Goal: Task Accomplishment & Management: Manage account settings

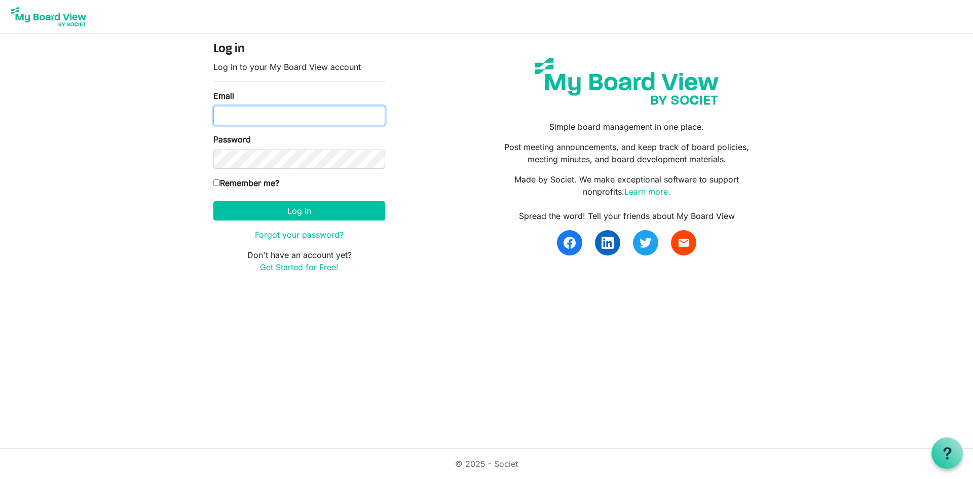
type input "[EMAIL_ADDRESS][DOMAIN_NAME]"
click at [217, 182] on input "Remember me?" at bounding box center [216, 182] width 7 height 7
checkbox input "true"
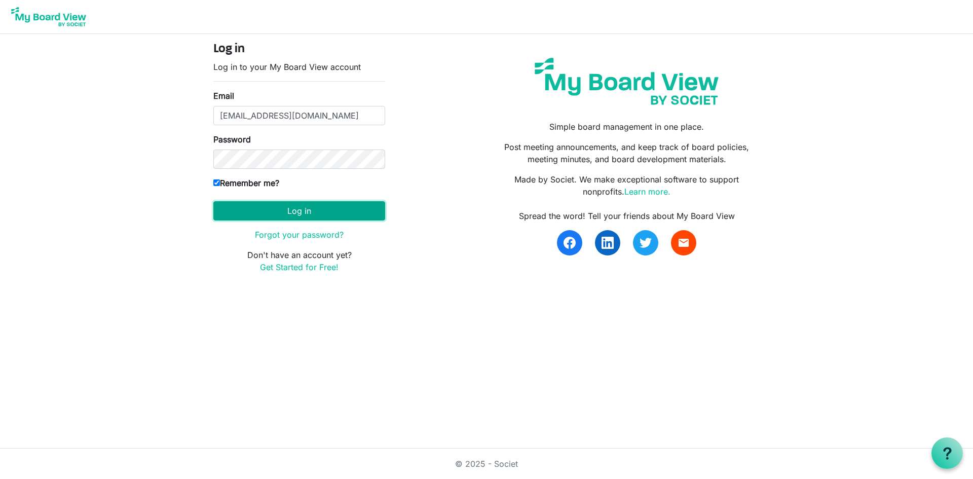
click at [301, 210] on button "Log in" at bounding box center [299, 210] width 172 height 19
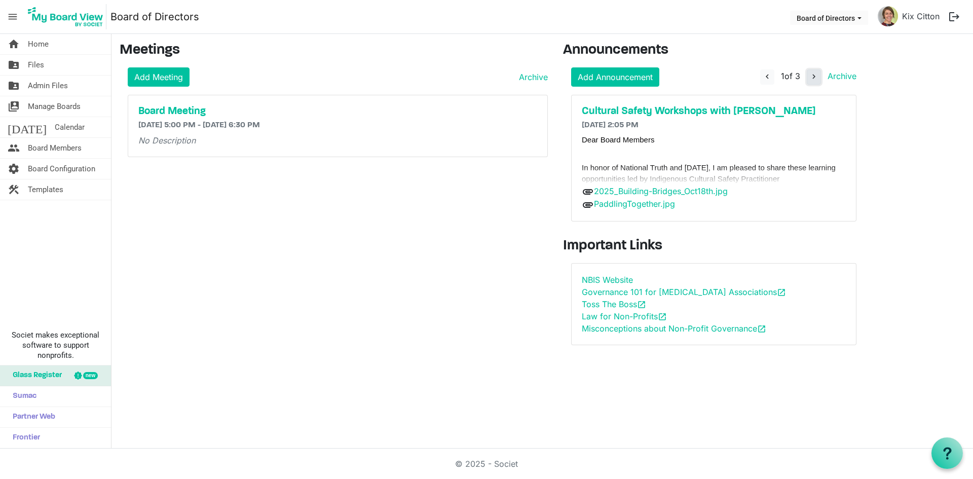
click at [815, 79] on span "navigate_next" at bounding box center [813, 76] width 9 height 9
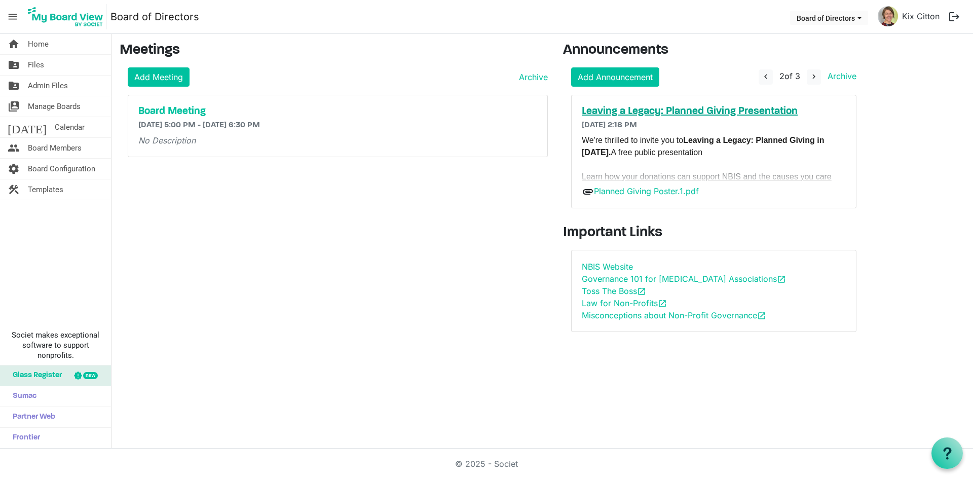
click at [719, 109] on h5 "Leaving a Legacy: Planned Giving Presentation" at bounding box center [714, 111] width 264 height 12
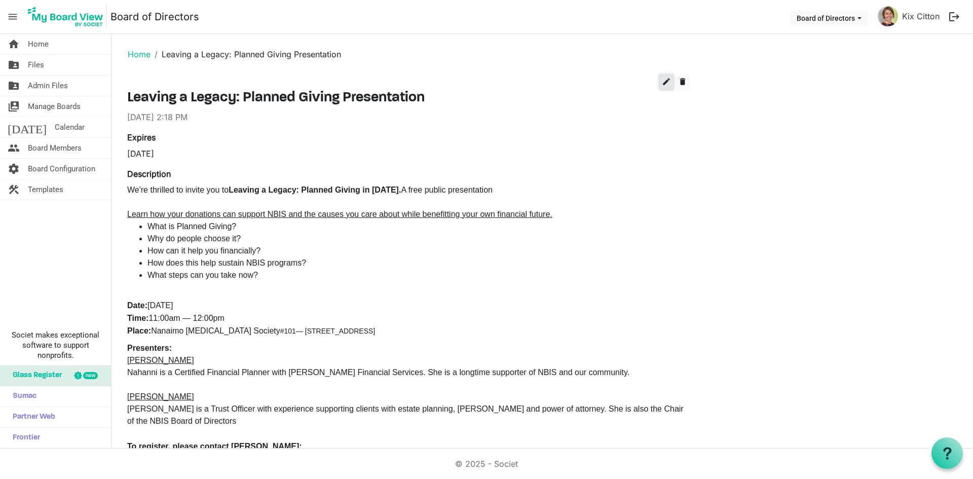
click at [666, 84] on span "edit" at bounding box center [666, 81] width 9 height 9
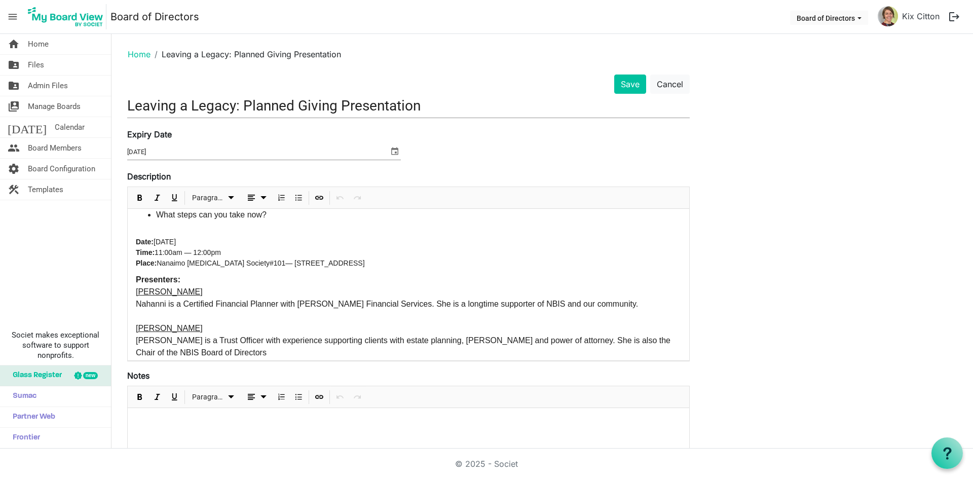
scroll to position [101, 0]
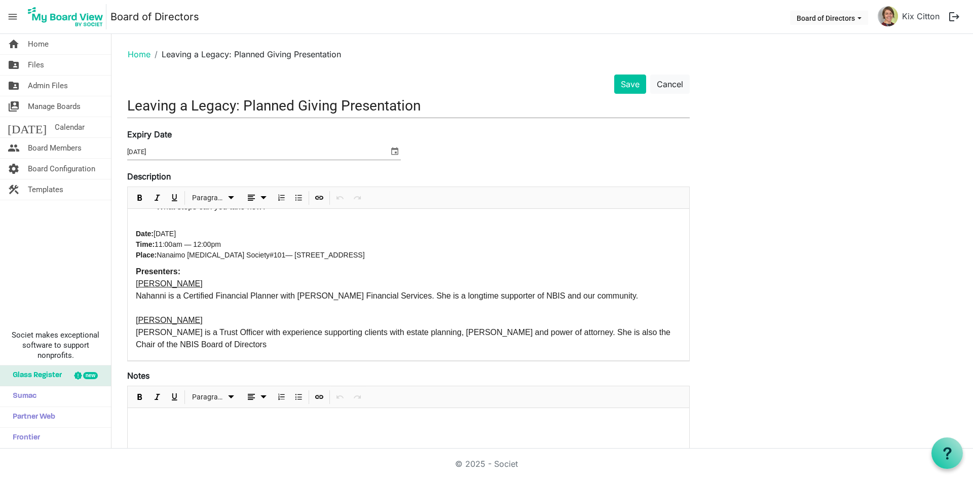
click at [116, 105] on main "Home Leaving a Legacy: Planned Giving Presentation Save Cancel Leaving a Legacy…" at bounding box center [541, 314] width 861 height 561
click at [128, 103] on div "Save Cancel Leaving a Legacy: Planned Giving Presentation Expiry Date 10/8/2025…" at bounding box center [409, 330] width 578 height 512
click at [130, 103] on input "Leaving a Legacy: Planned Giving Presentation" at bounding box center [408, 106] width 562 height 24
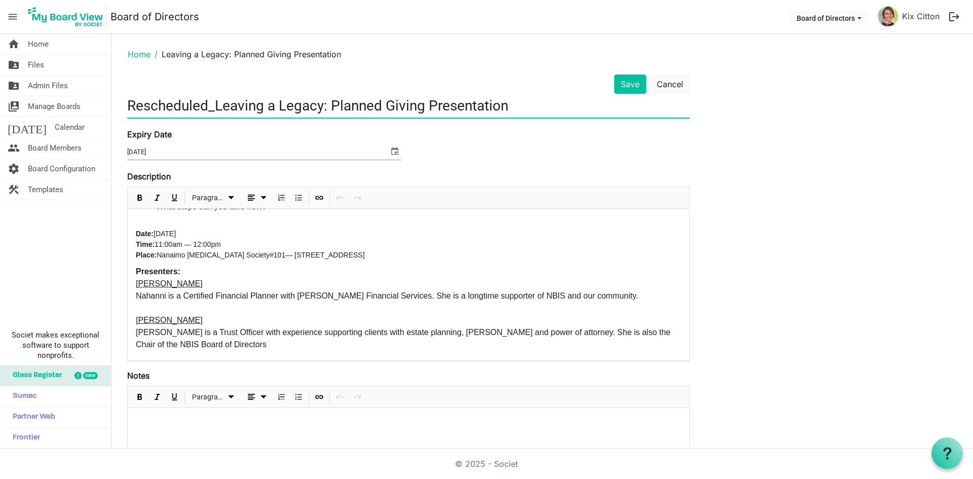
click at [538, 95] on input "Rescheduled_Leaving a Legacy: Planned Giving Presentation" at bounding box center [408, 106] width 562 height 24
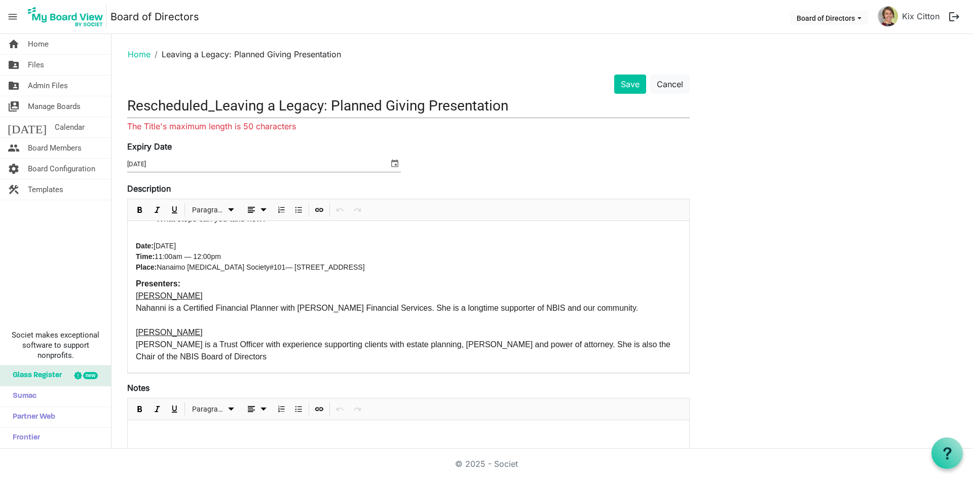
drag, startPoint x: 432, startPoint y: 139, endPoint x: 371, endPoint y: 141, distance: 60.8
click at [427, 139] on form "Save Cancel Rescheduled_Leaving a Legacy: Planned Giving Presentation The Title…" at bounding box center [408, 332] width 562 height 516
drag, startPoint x: 330, startPoint y: 105, endPoint x: 240, endPoint y: 102, distance: 90.8
click at [240, 102] on input "Rescheduled_Leaving a Legacy: Planned Giving Presentation" at bounding box center [408, 106] width 562 height 24
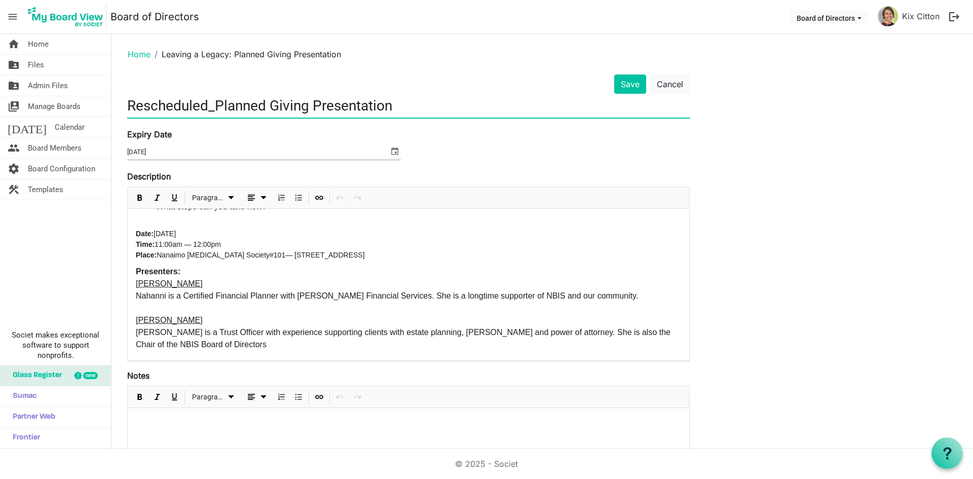
type input "Rescheduled_Planned Giving Presentation"
click at [396, 147] on span "select" at bounding box center [395, 150] width 12 height 13
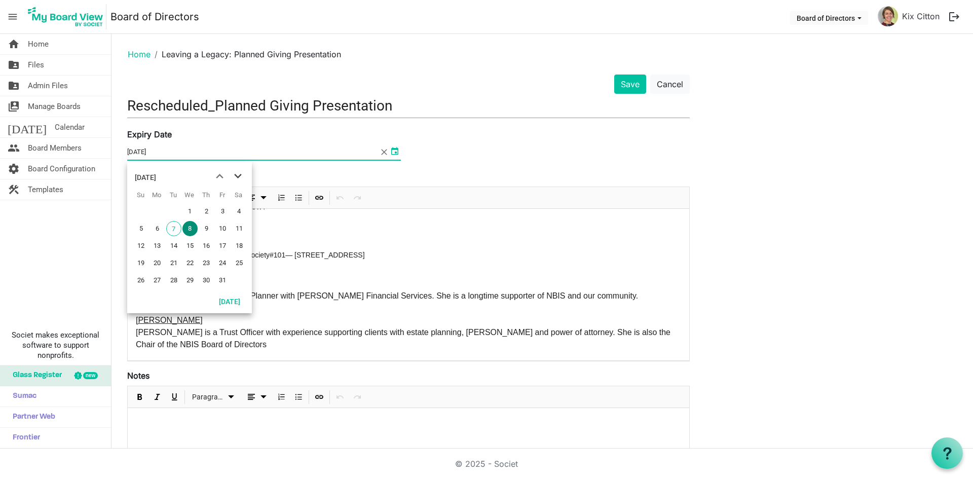
click at [236, 171] on span "next month" at bounding box center [238, 176] width 18 height 18
click at [175, 262] on span "18" at bounding box center [173, 262] width 15 height 15
type input "11/18/2025"
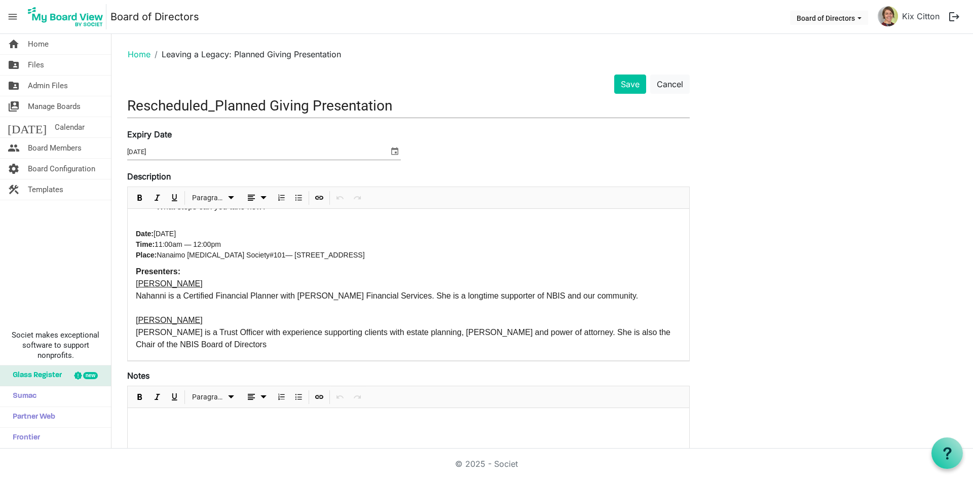
click at [209, 235] on span "Wed, October 8th, 2025 Time: 11:00am — 12:00pm Place: Nanaimo Brain Injury Soci…" at bounding box center [250, 244] width 229 height 29
drag, startPoint x: 236, startPoint y: 233, endPoint x: 157, endPoint y: 235, distance: 78.6
click at [157, 235] on p "﻿﻿ Date: Tuesday, Nov. 18 , 2025 Time: 11:00am — 12:00pm Place: Nanaimo Brain I…" at bounding box center [408, 245] width 545 height 32
click at [137, 195] on span "Bold" at bounding box center [140, 198] width 12 height 13
click at [350, 229] on p "﻿﻿ Date: Tuesday, Nov. 18 , 2025 Time: 11:00am — 12:00pm Place: Nanaimo Brain I…" at bounding box center [408, 245] width 545 height 32
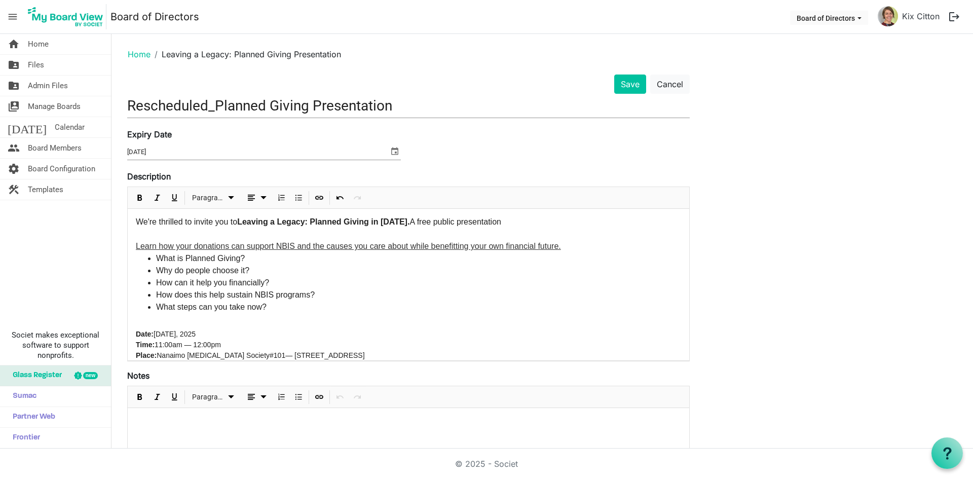
scroll to position [0, 0]
click at [631, 84] on button "Save" at bounding box center [630, 83] width 32 height 19
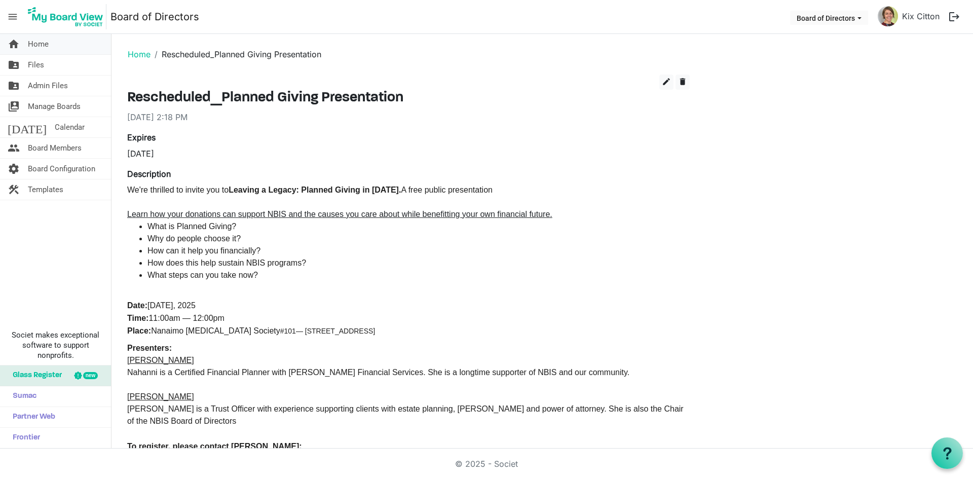
click at [38, 44] on span "Home" at bounding box center [38, 44] width 21 height 20
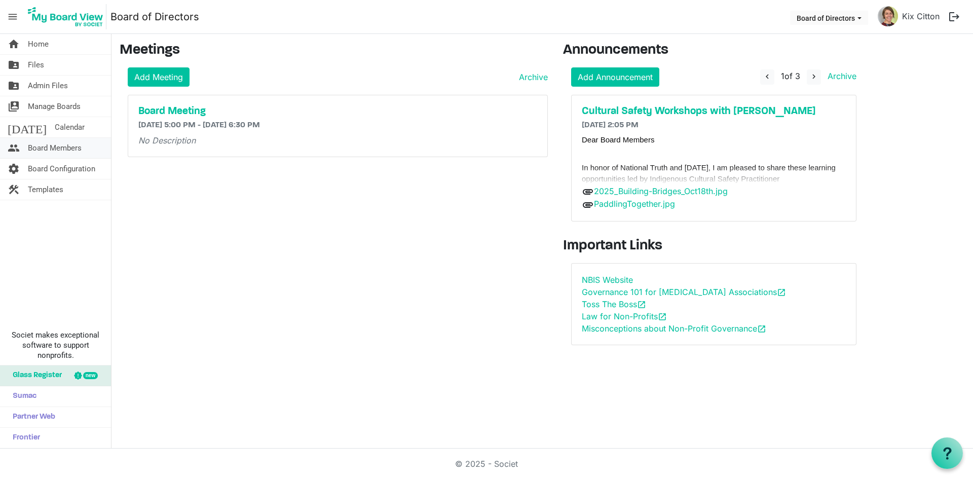
click at [61, 149] on span "Board Members" at bounding box center [55, 148] width 54 height 20
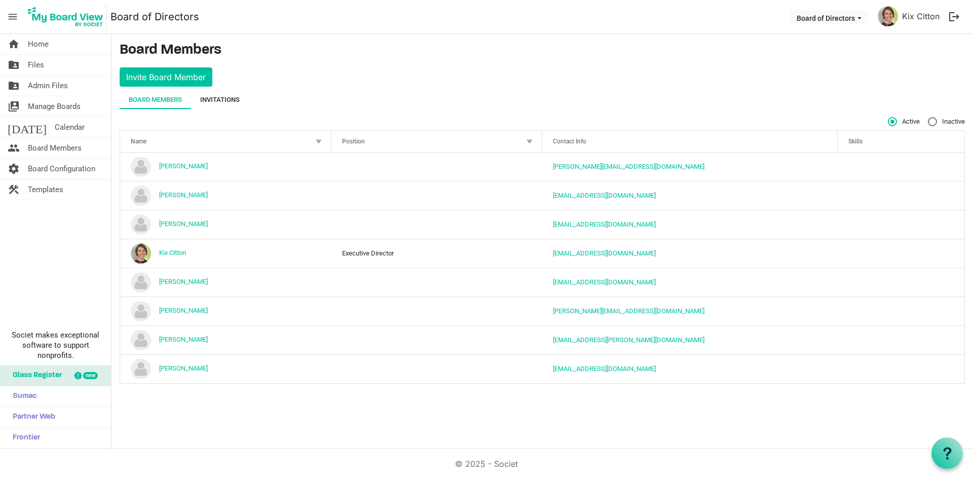
click at [220, 95] on div "Invitations" at bounding box center [220, 100] width 40 height 10
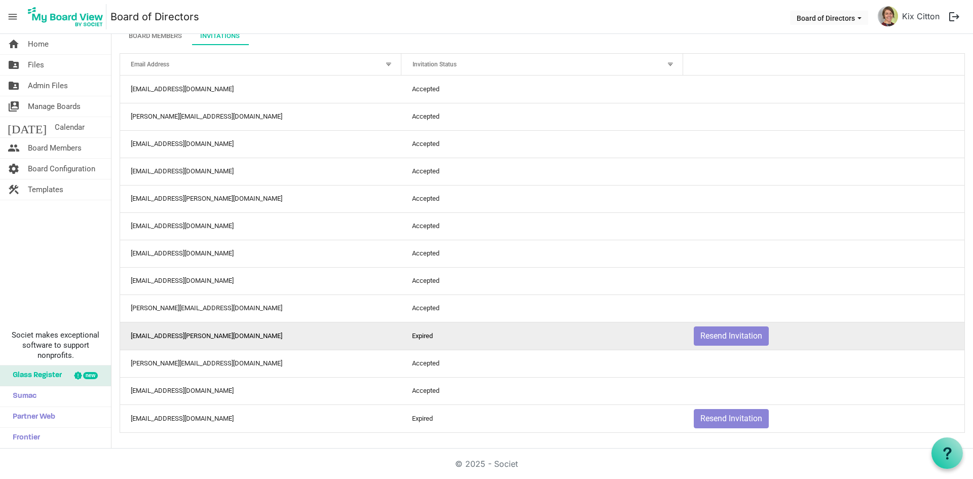
scroll to position [64, 0]
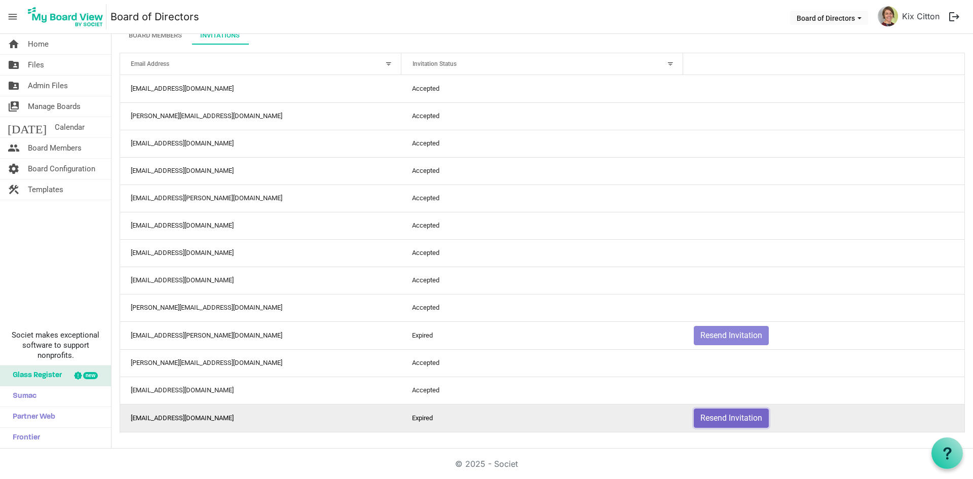
click at [708, 412] on button "Resend Invitation" at bounding box center [731, 417] width 75 height 19
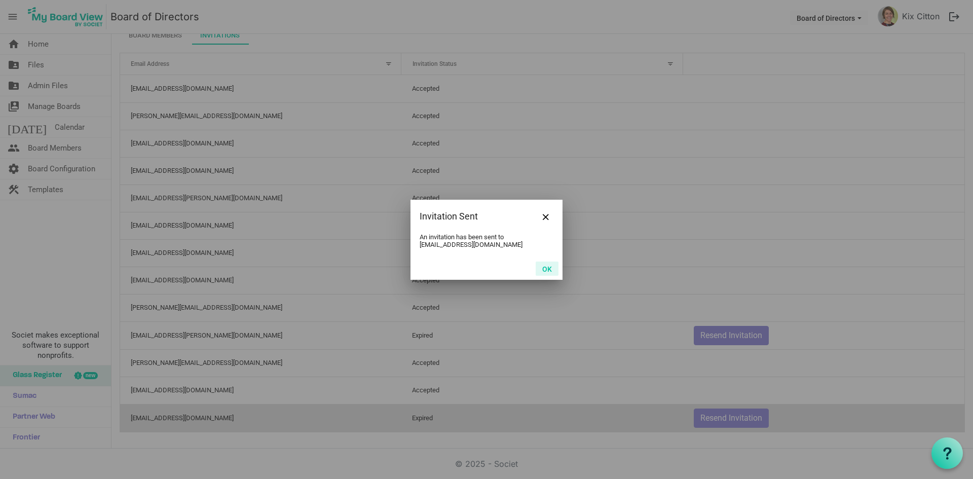
click at [546, 265] on button "OK" at bounding box center [547, 268] width 23 height 14
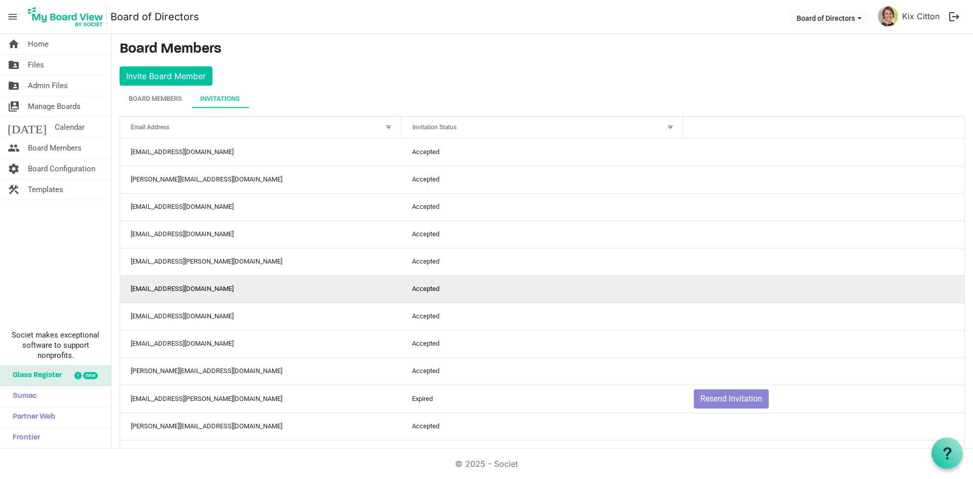
scroll to position [0, 0]
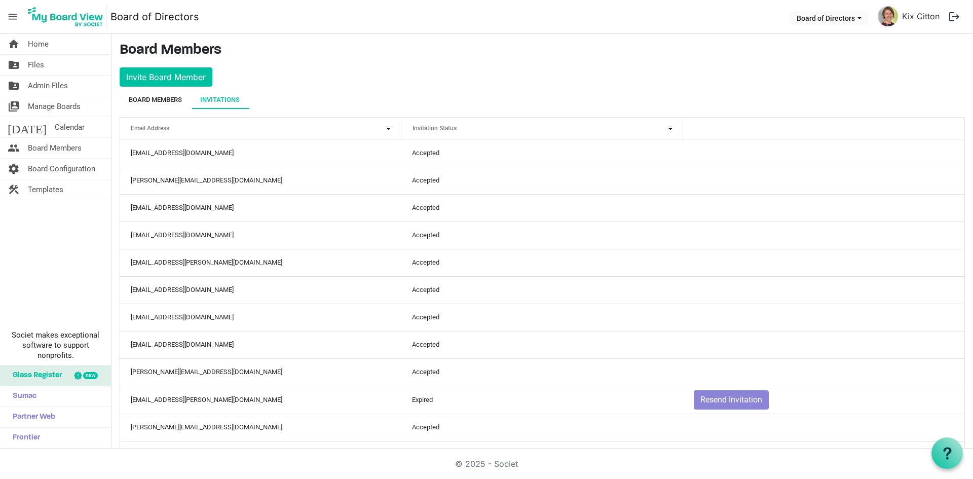
click at [159, 98] on div "Board Members" at bounding box center [155, 100] width 53 height 10
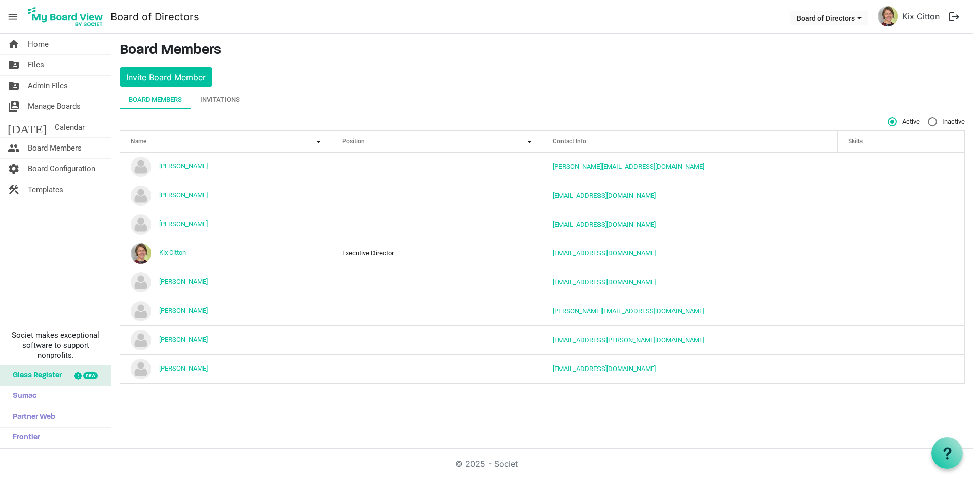
click at [530, 139] on div at bounding box center [529, 141] width 11 height 11
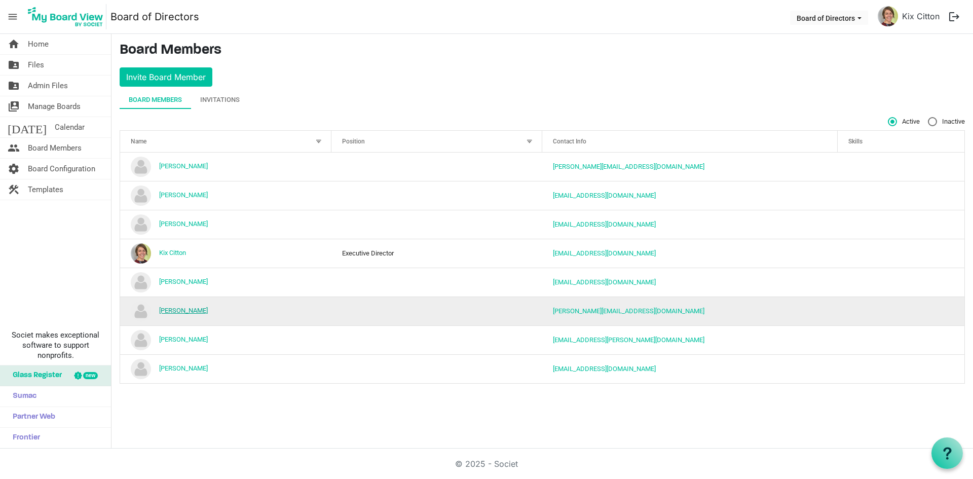
click at [180, 308] on link "[PERSON_NAME]" at bounding box center [183, 311] width 49 height 8
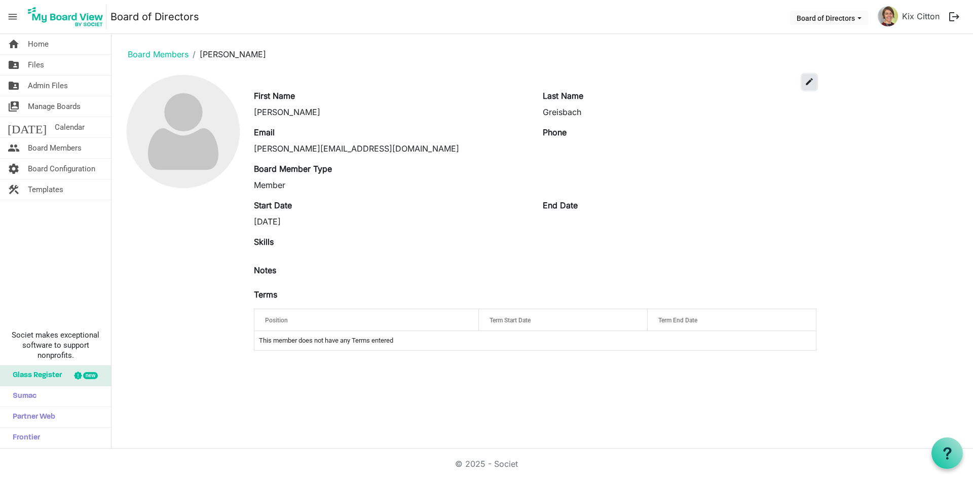
click at [809, 85] on span "edit" at bounding box center [809, 81] width 9 height 9
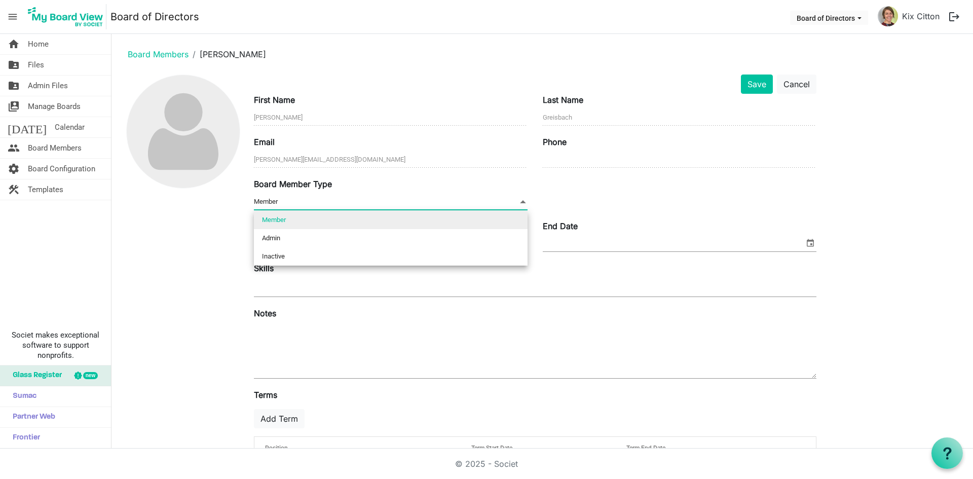
click at [524, 200] on span at bounding box center [522, 201] width 9 height 11
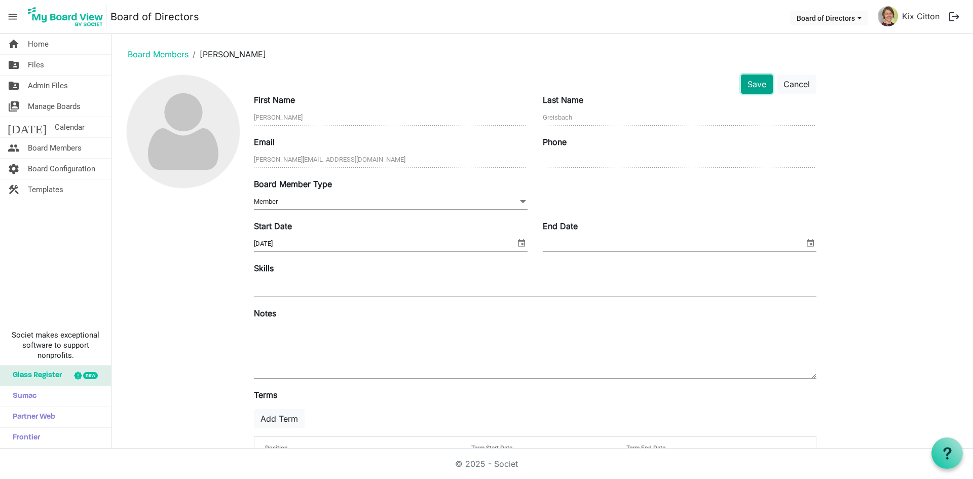
click at [753, 84] on button "Save" at bounding box center [757, 83] width 32 height 19
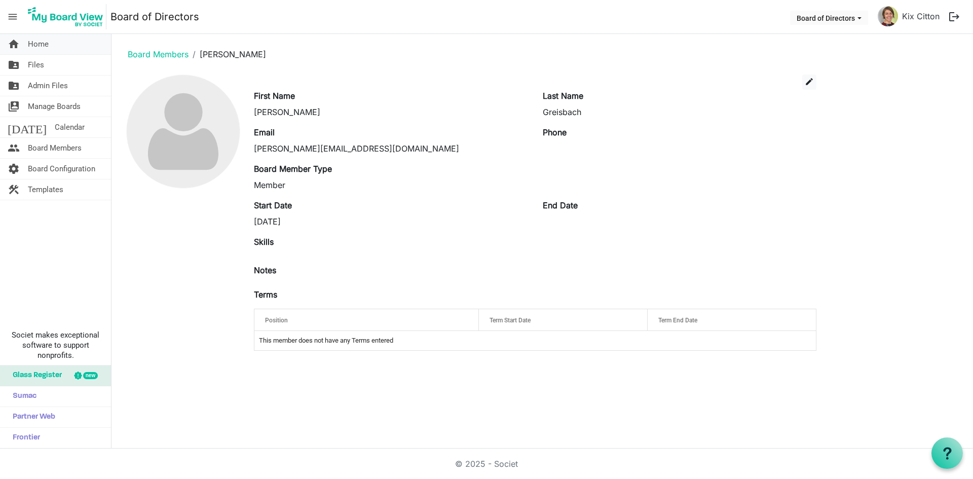
click at [34, 41] on span "Home" at bounding box center [38, 44] width 21 height 20
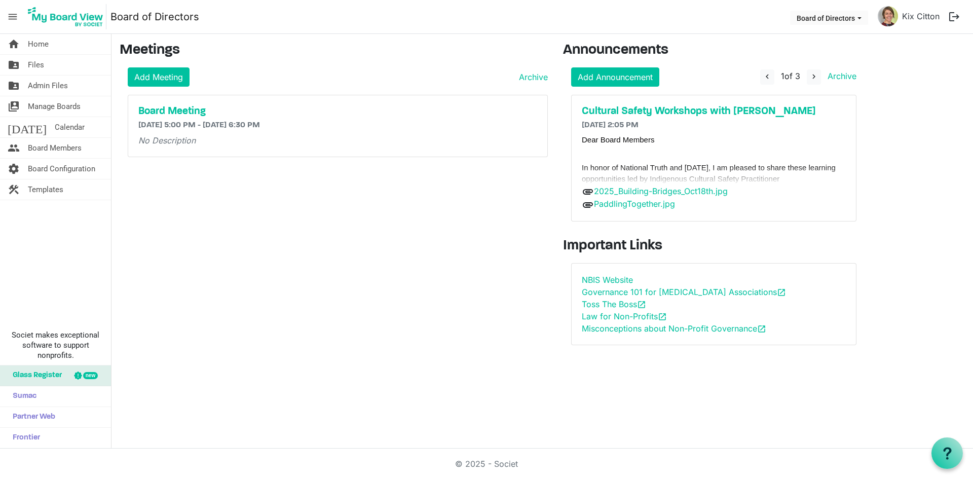
click at [947, 325] on main "Meetings Add Meeting Archive Board Meeting [DATE] 5:00 PM - [DATE] 6:30 PM No D…" at bounding box center [541, 197] width 861 height 327
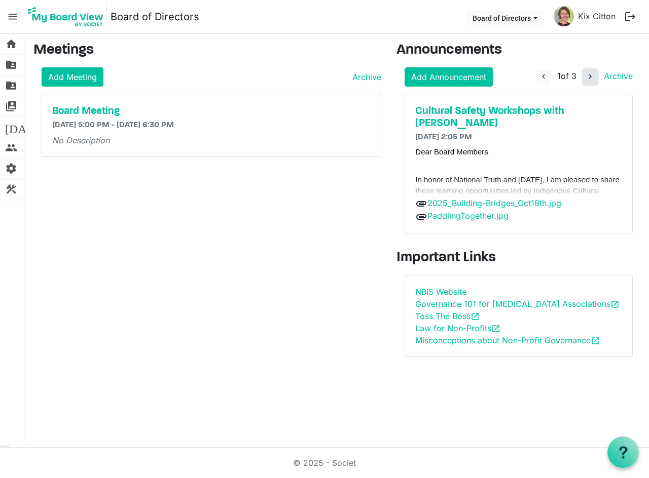
click at [594, 77] on span "navigate_next" at bounding box center [589, 76] width 9 height 9
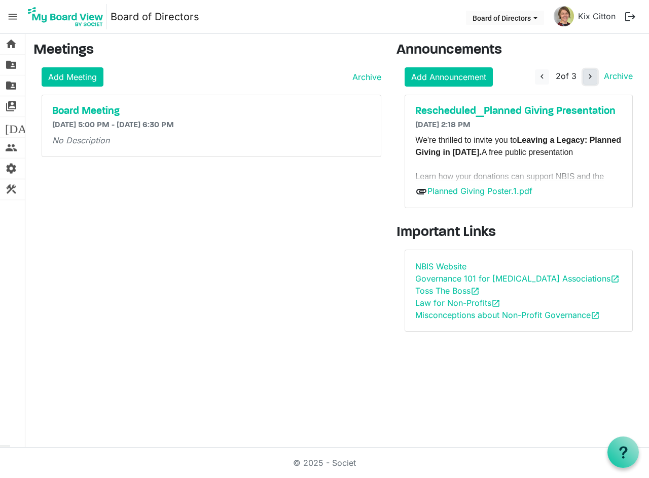
click at [594, 77] on span "navigate_next" at bounding box center [589, 76] width 9 height 9
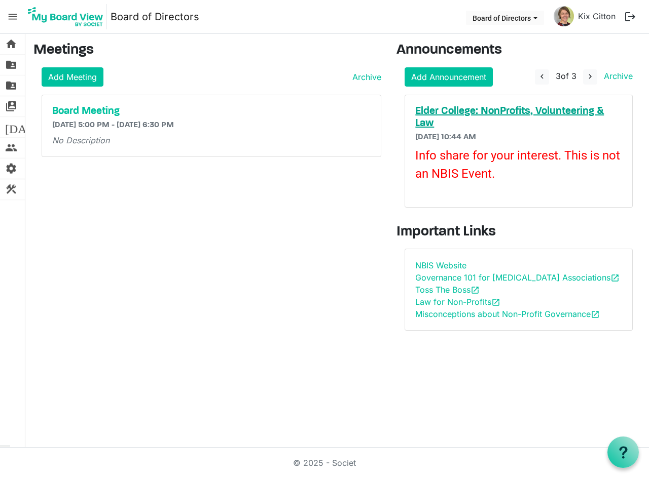
click at [521, 114] on h5 "Elder College: NonProfits, Volunteering & Law" at bounding box center [518, 117] width 207 height 24
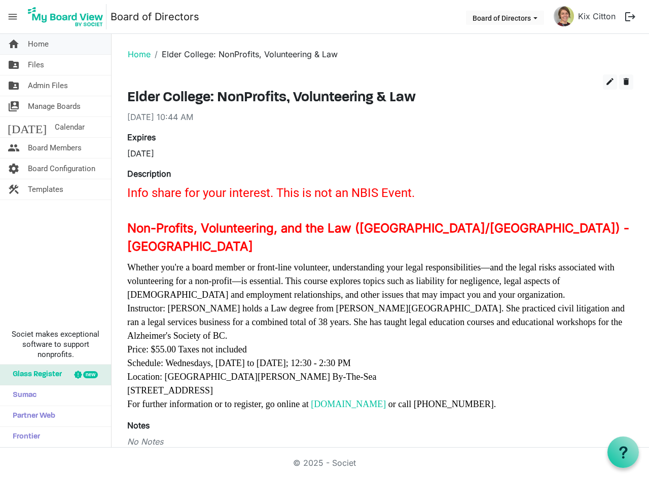
click at [35, 41] on span "Home" at bounding box center [38, 44] width 21 height 20
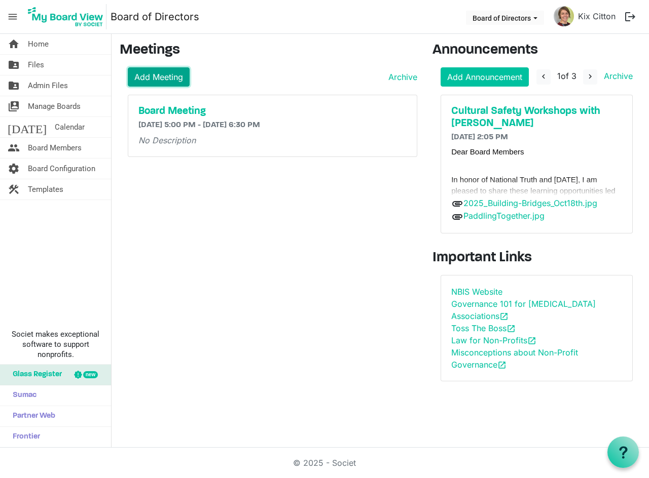
click at [167, 77] on link "Add Meeting" at bounding box center [159, 76] width 62 height 19
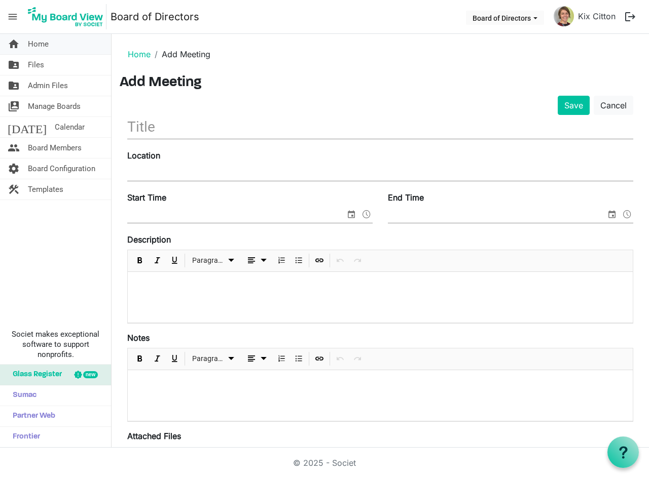
click at [42, 47] on span "Home" at bounding box center [38, 44] width 21 height 20
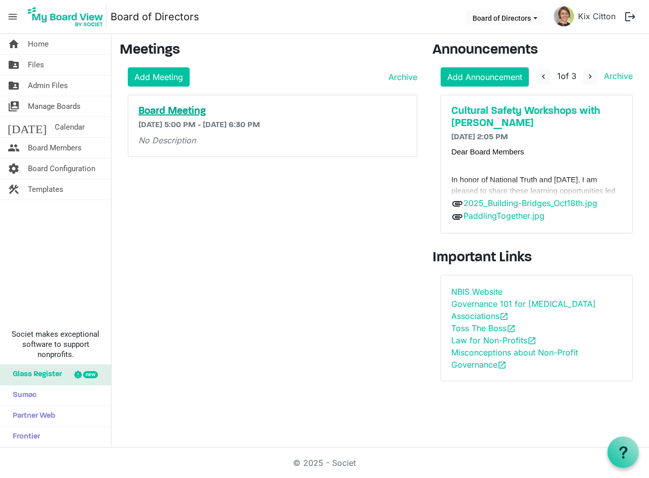
click at [182, 106] on h5 "Board Meeting" at bounding box center [272, 111] width 268 height 12
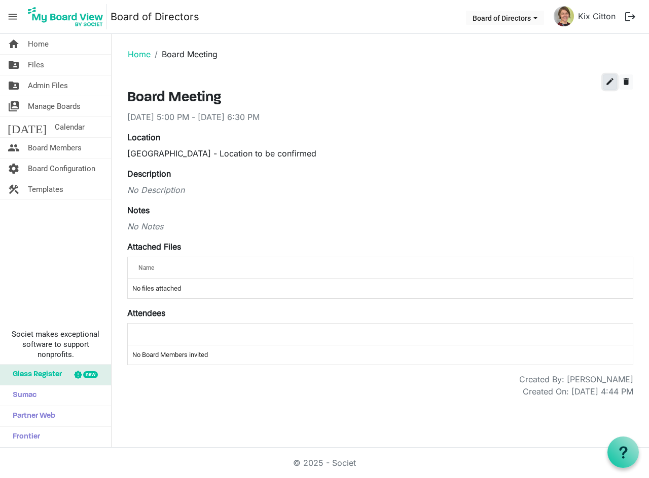
click at [607, 82] on span "edit" at bounding box center [609, 81] width 9 height 9
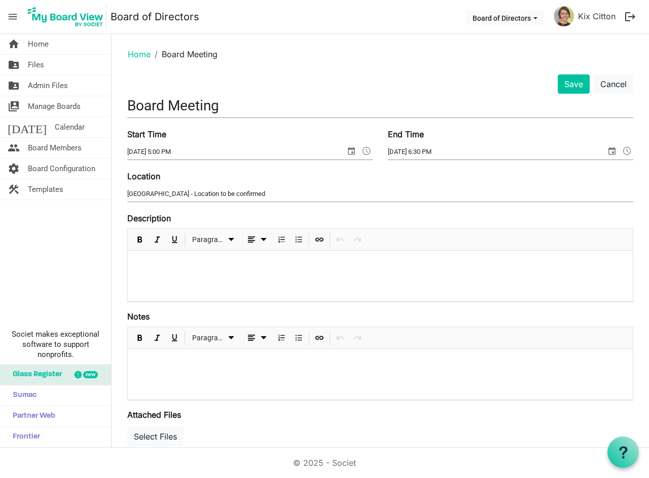
click at [127, 104] on div "Save Cancel Board Meeting Start Time 11/18/2025 5:00 PM End Time 11/18/2025 6:3…" at bounding box center [380, 358] width 521 height 569
click at [128, 104] on input "Board Meeting" at bounding box center [380, 106] width 506 height 24
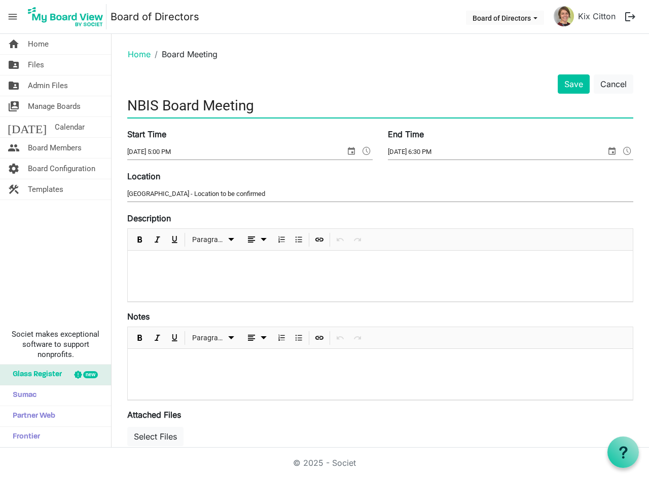
type input "NBIS Board Meeting"
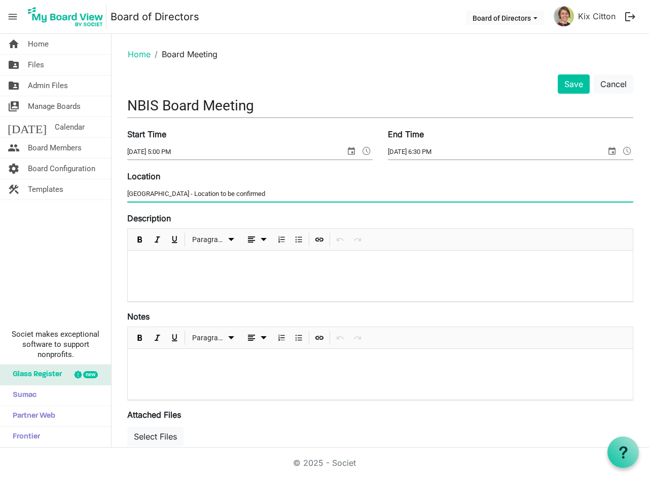
drag, startPoint x: 252, startPoint y: 194, endPoint x: 179, endPoint y: 191, distance: 73.5
click at [179, 191] on input "North Nanaimo - Location to be confirmed" at bounding box center [380, 193] width 506 height 15
type input "North Nanaimo Library - 6250 Hammond Bay Rd, Nanaimo"
click at [565, 80] on button "Save" at bounding box center [573, 83] width 32 height 19
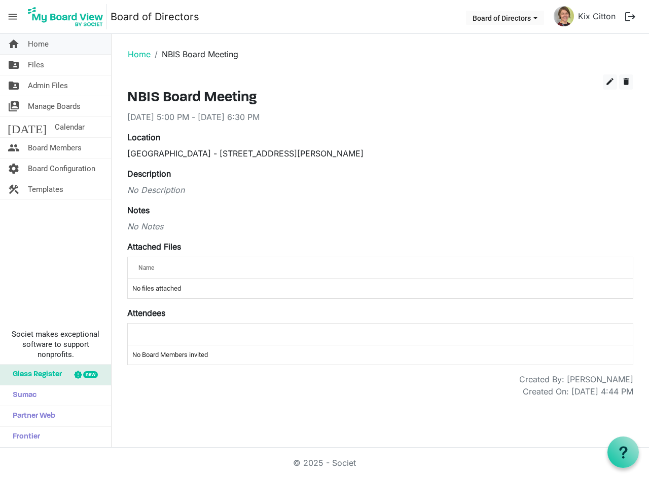
click at [41, 45] on span "Home" at bounding box center [38, 44] width 21 height 20
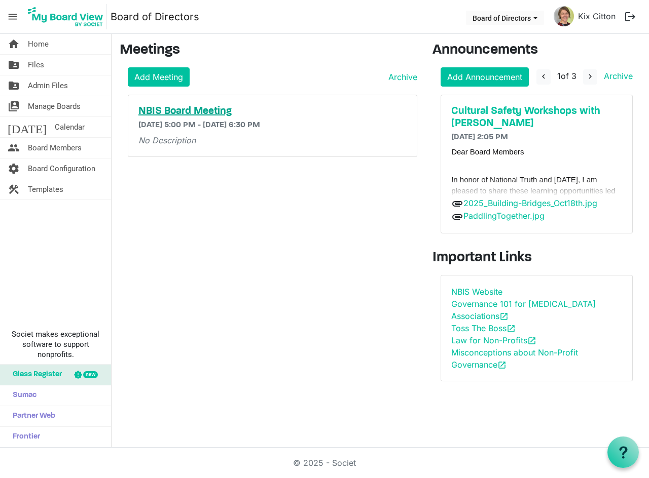
click at [159, 112] on h5 "NBIS Board Meeting" at bounding box center [272, 111] width 268 height 12
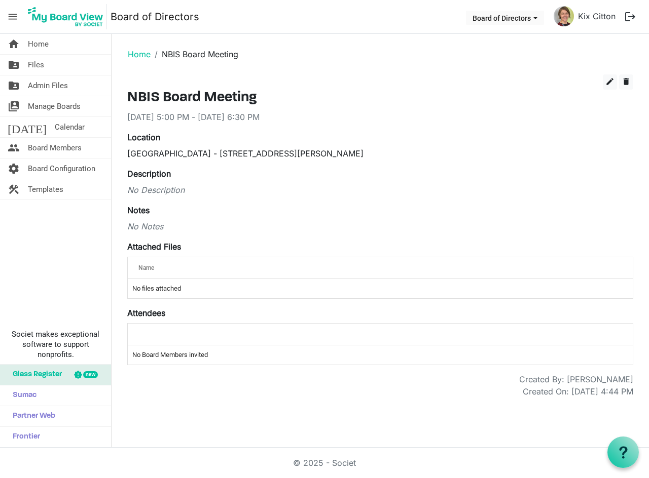
drag, startPoint x: 354, startPoint y: 153, endPoint x: 124, endPoint y: 158, distance: 229.6
click at [124, 158] on div "Location North Nanaimo Library - 6250 Hammond Bay Rd, Nanaimo" at bounding box center [380, 145] width 521 height 28
drag, startPoint x: 311, startPoint y: 163, endPoint x: 303, endPoint y: 167, distance: 9.1
click at [311, 164] on div "Location North Nanaimo Library - 6250 Hammond Bay Rd, Nanaimo" at bounding box center [380, 149] width 521 height 36
click at [212, 154] on div "North Nanaimo Library - 6250 Hammond Bay Rd, Nanaimo" at bounding box center [380, 153] width 506 height 12
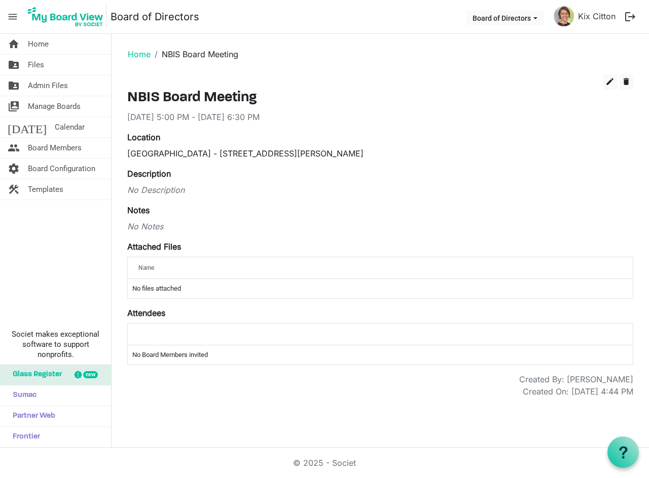
click at [214, 155] on div "North Nanaimo Library - 6250 Hammond Bay Rd, Nanaimo" at bounding box center [380, 153] width 506 height 12
drag, startPoint x: 214, startPoint y: 152, endPoint x: 121, endPoint y: 151, distance: 93.8
click at [121, 151] on div "Location North Nanaimo Library - 6250 Hammond Bay Rd, Nanaimo" at bounding box center [380, 145] width 521 height 28
copy div "[GEOGRAPHIC_DATA]"
click at [608, 82] on span "edit" at bounding box center [609, 81] width 9 height 9
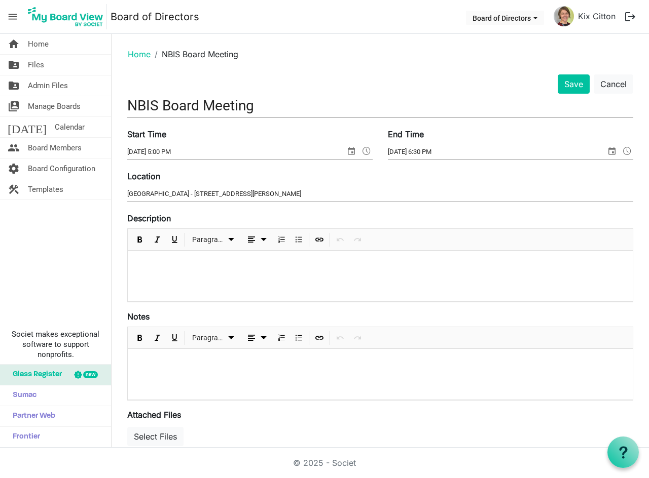
click at [140, 263] on p at bounding box center [380, 264] width 489 height 11
click at [570, 80] on button "Save" at bounding box center [573, 83] width 32 height 19
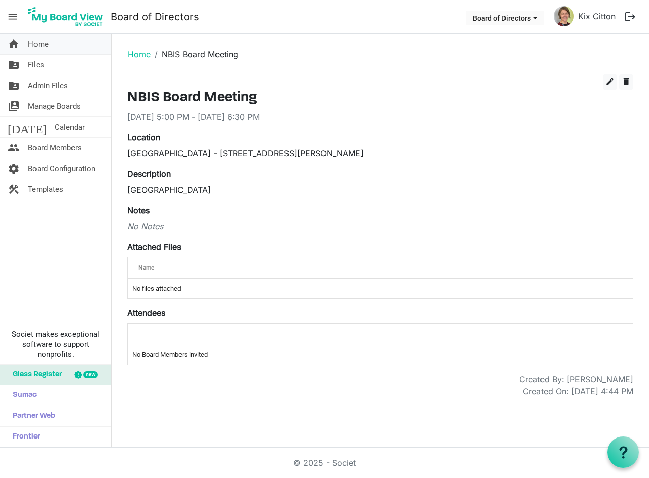
click at [41, 45] on span "Home" at bounding box center [38, 44] width 21 height 20
